Goal: Task Accomplishment & Management: Complete application form

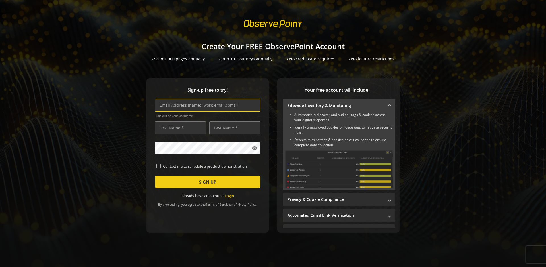
click at [206, 105] on input "text" at bounding box center [207, 105] width 105 height 13
type input "[EMAIL_ADDRESS][DOMAIN_NAME]"
click at [179, 128] on input "text" at bounding box center [180, 128] width 51 height 13
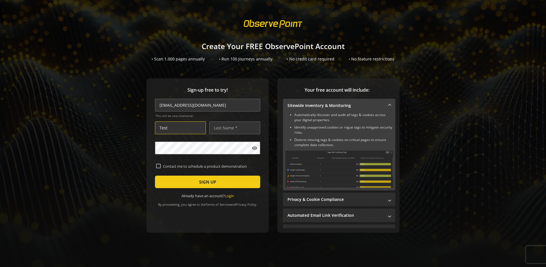
type input "Test"
click at [233, 128] on input "text" at bounding box center [234, 128] width 51 height 13
type input "Test"
click at [206, 182] on span "SIGN UP" at bounding box center [207, 182] width 17 height 10
